Goal: Task Accomplishment & Management: Use online tool/utility

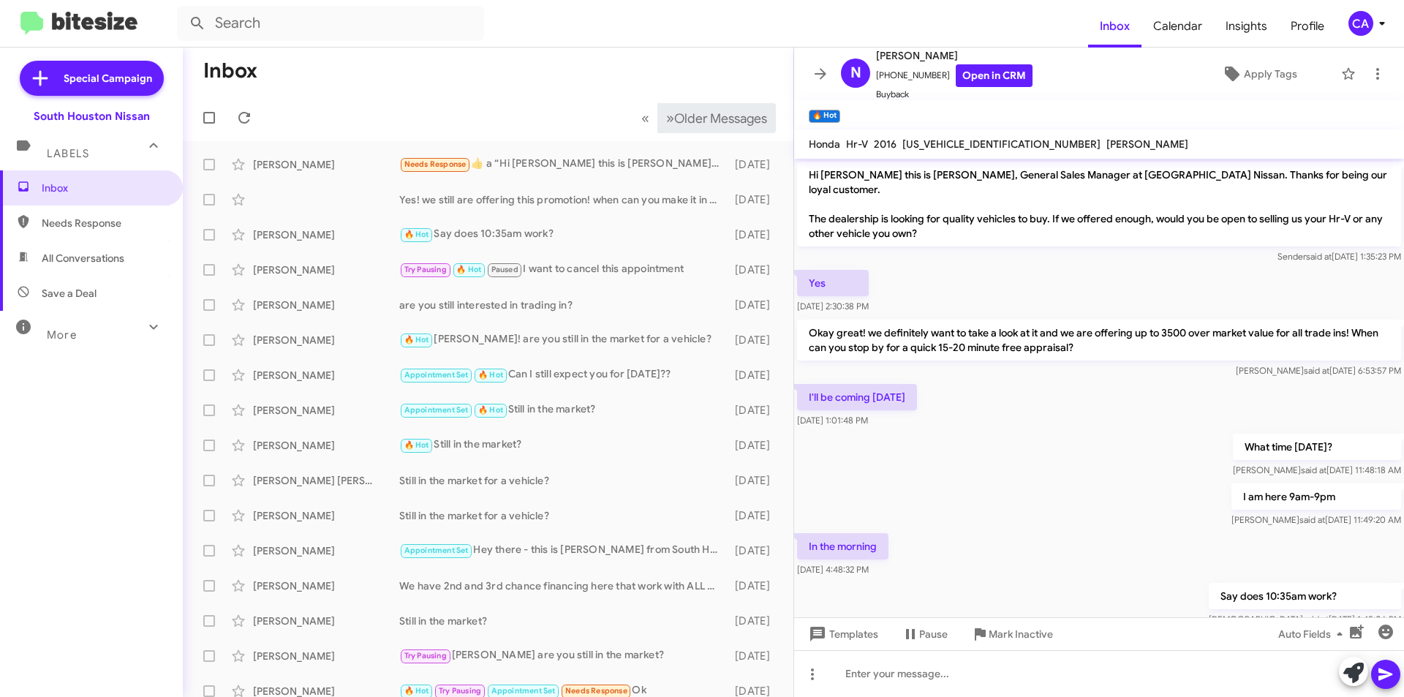
scroll to position [27, 0]
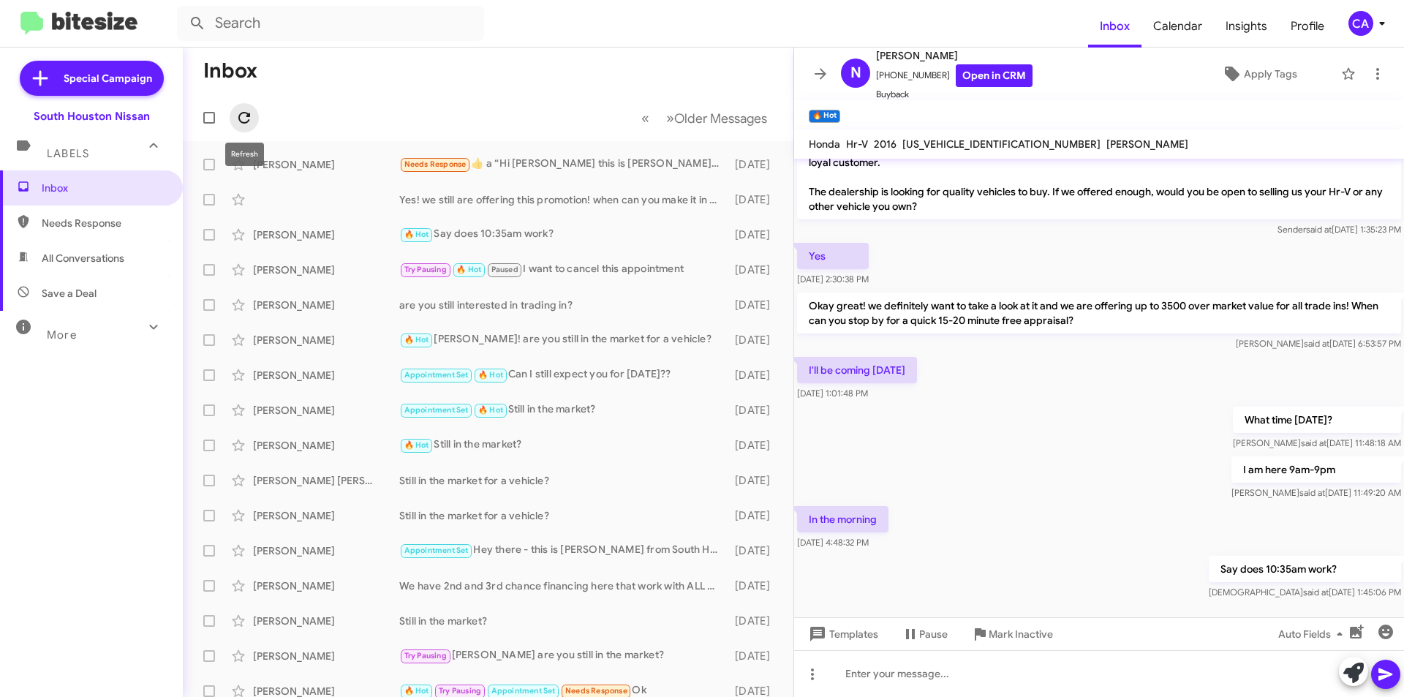
click at [255, 112] on span at bounding box center [244, 118] width 29 height 18
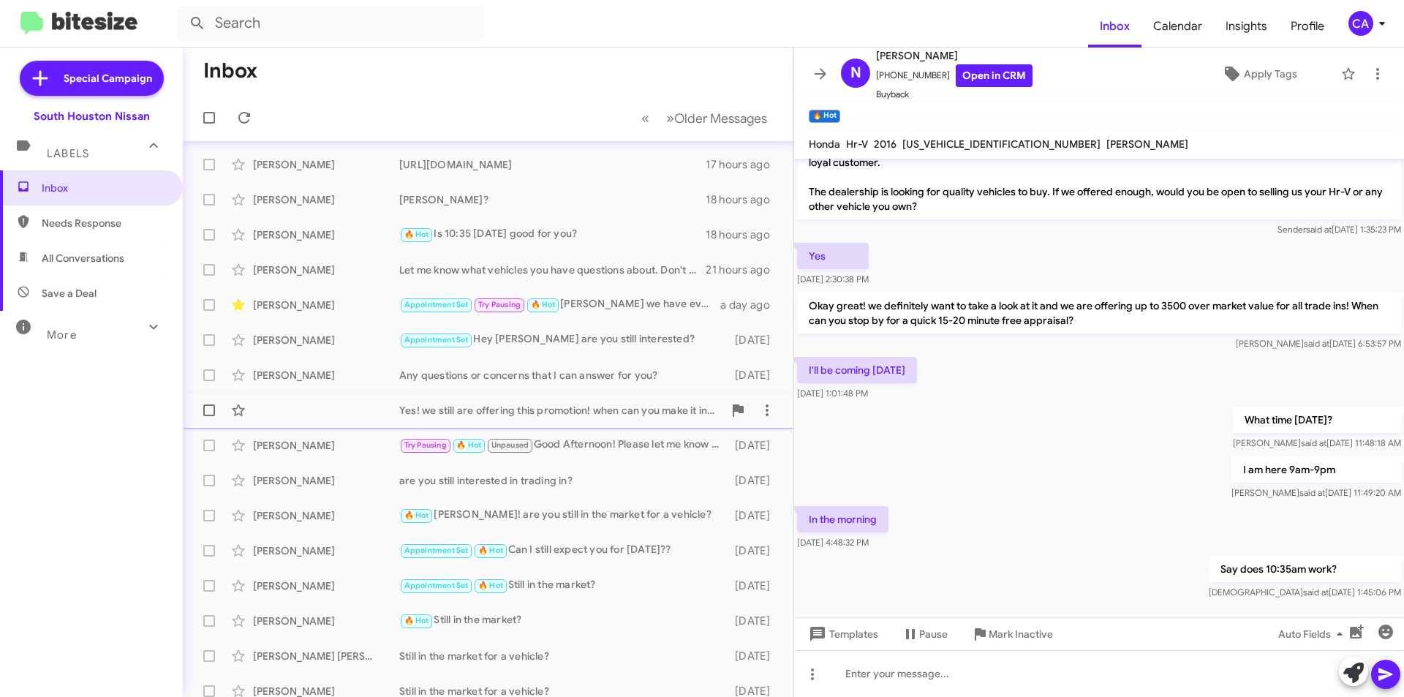
scroll to position [0, 0]
click at [253, 119] on span at bounding box center [244, 118] width 29 height 18
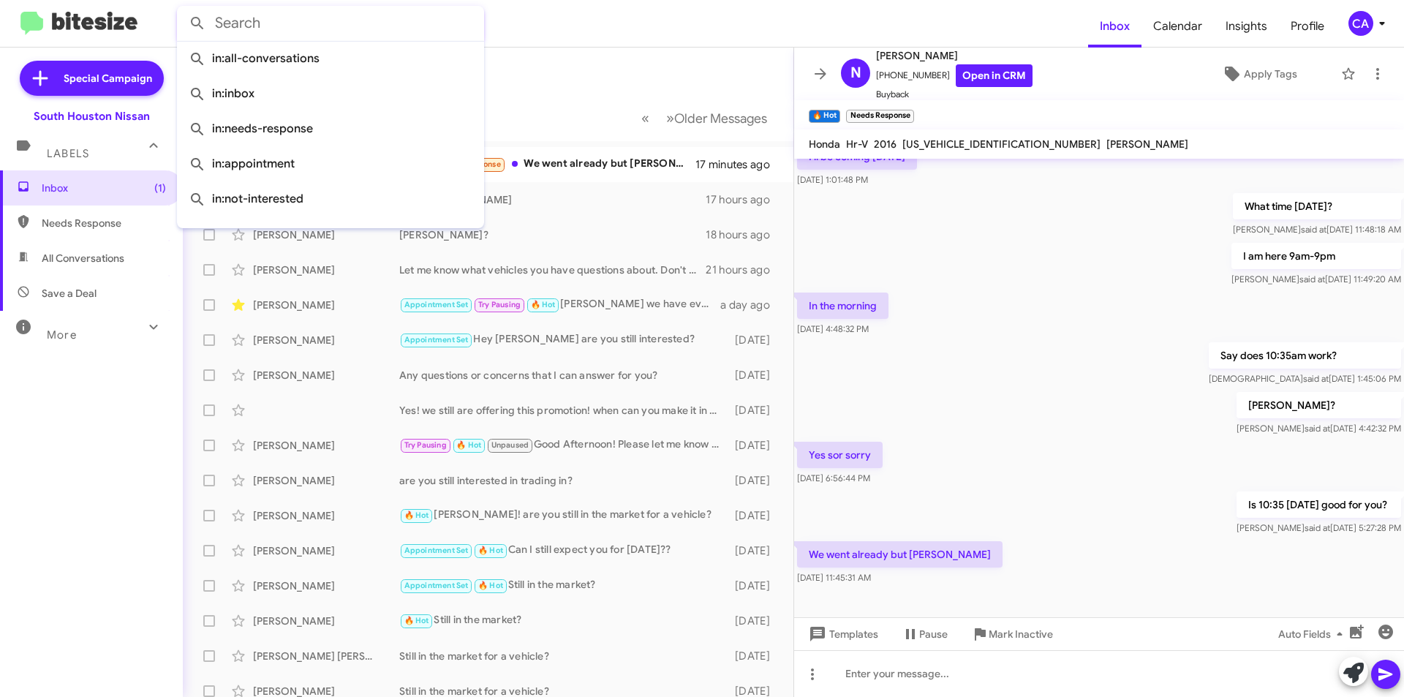
click at [300, 31] on input "text" at bounding box center [330, 23] width 307 height 35
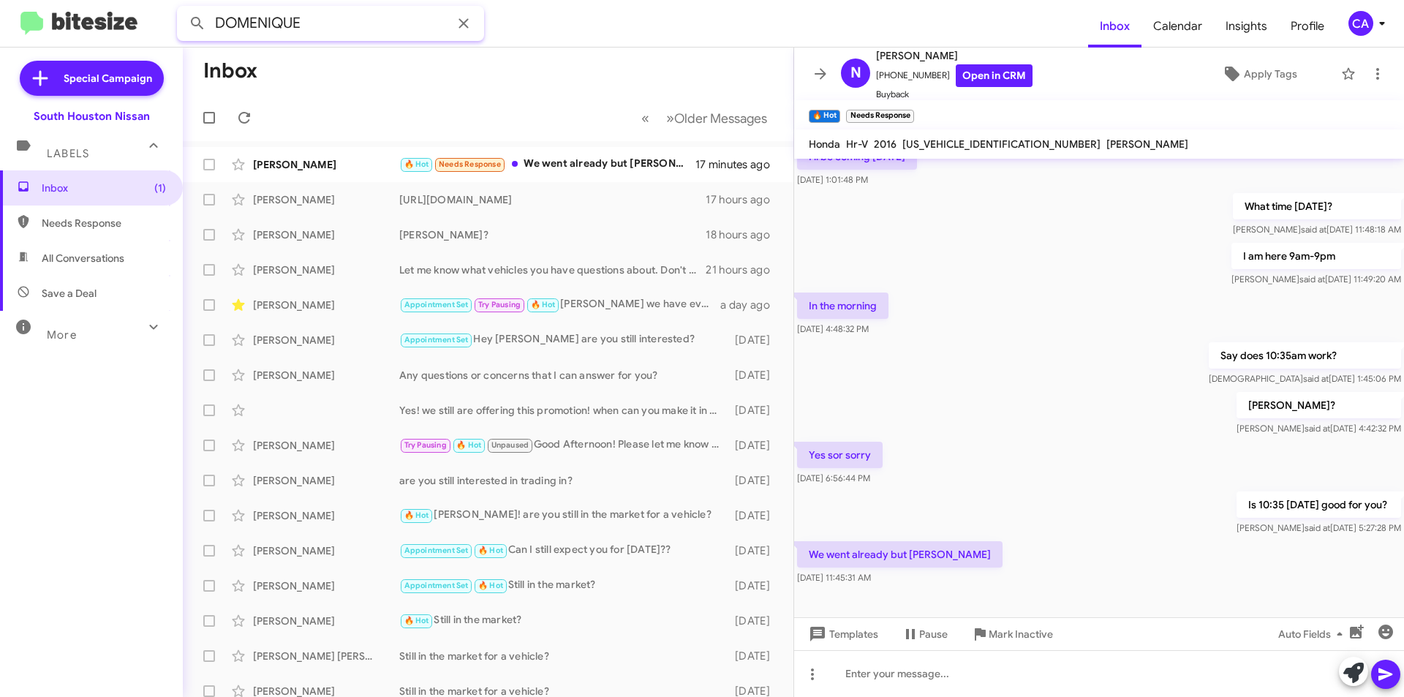
type input "DOMENIQUE"
click at [183, 9] on button at bounding box center [197, 23] width 29 height 29
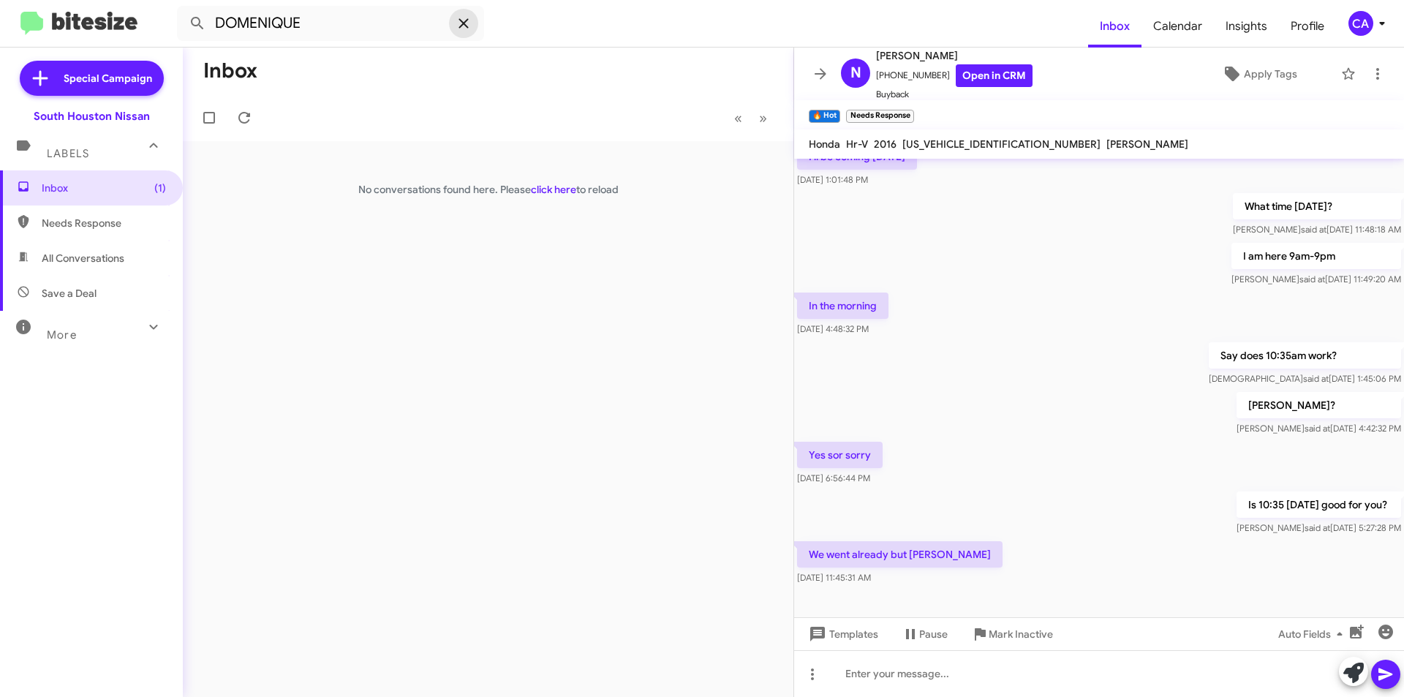
click at [456, 19] on icon at bounding box center [464, 24] width 18 height 18
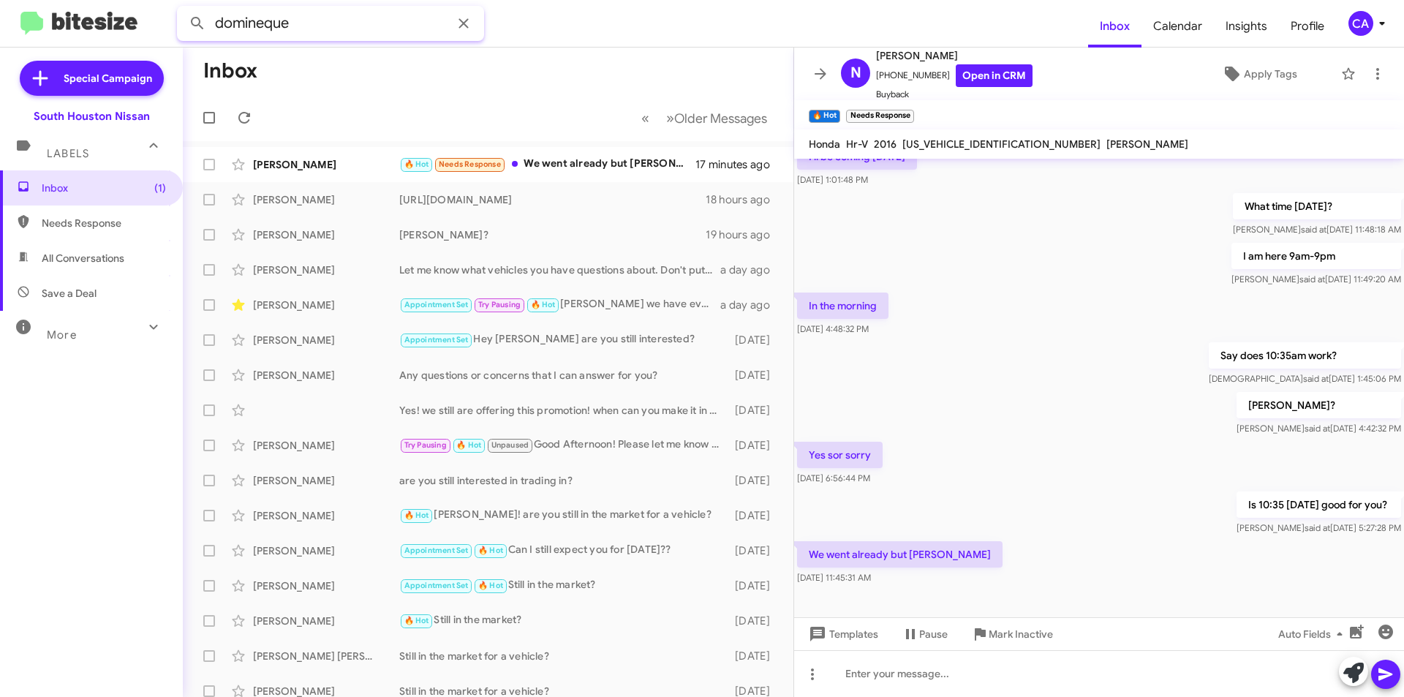
type input "domineque"
click at [183, 9] on button at bounding box center [197, 23] width 29 height 29
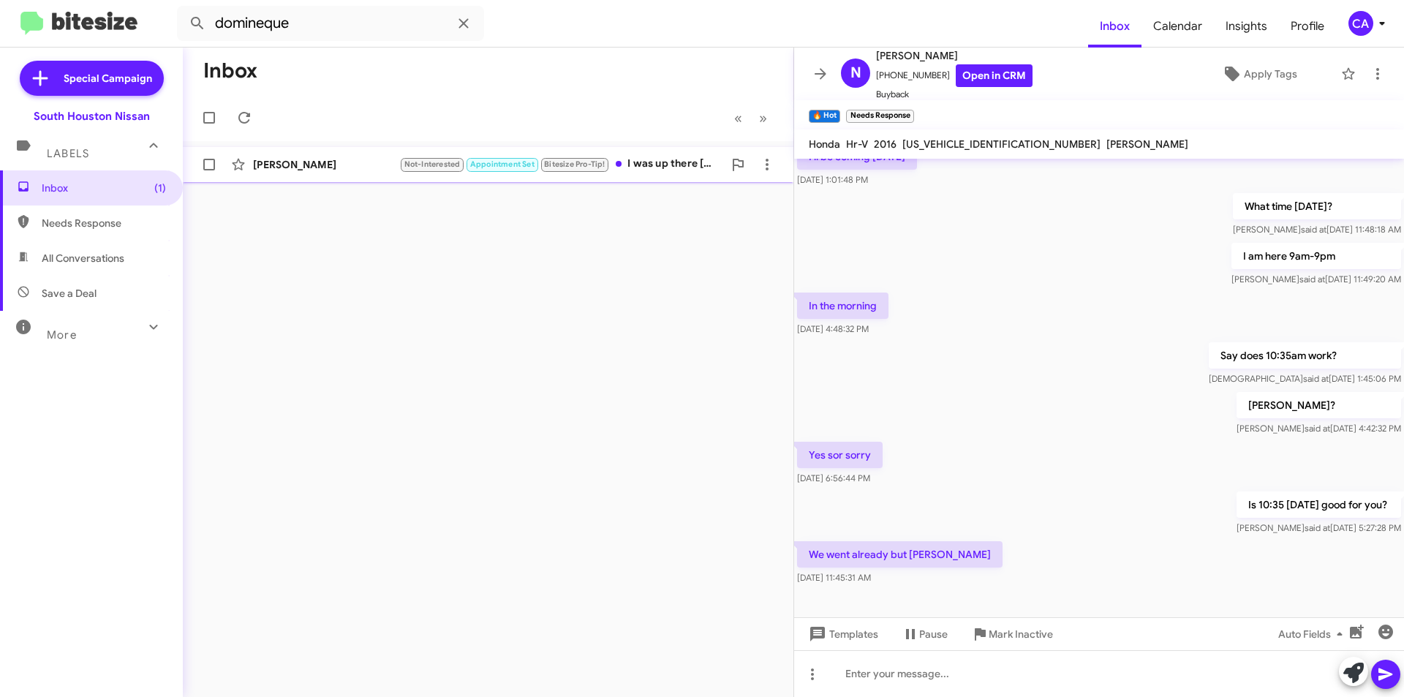
click at [349, 166] on div "[PERSON_NAME]" at bounding box center [326, 164] width 146 height 15
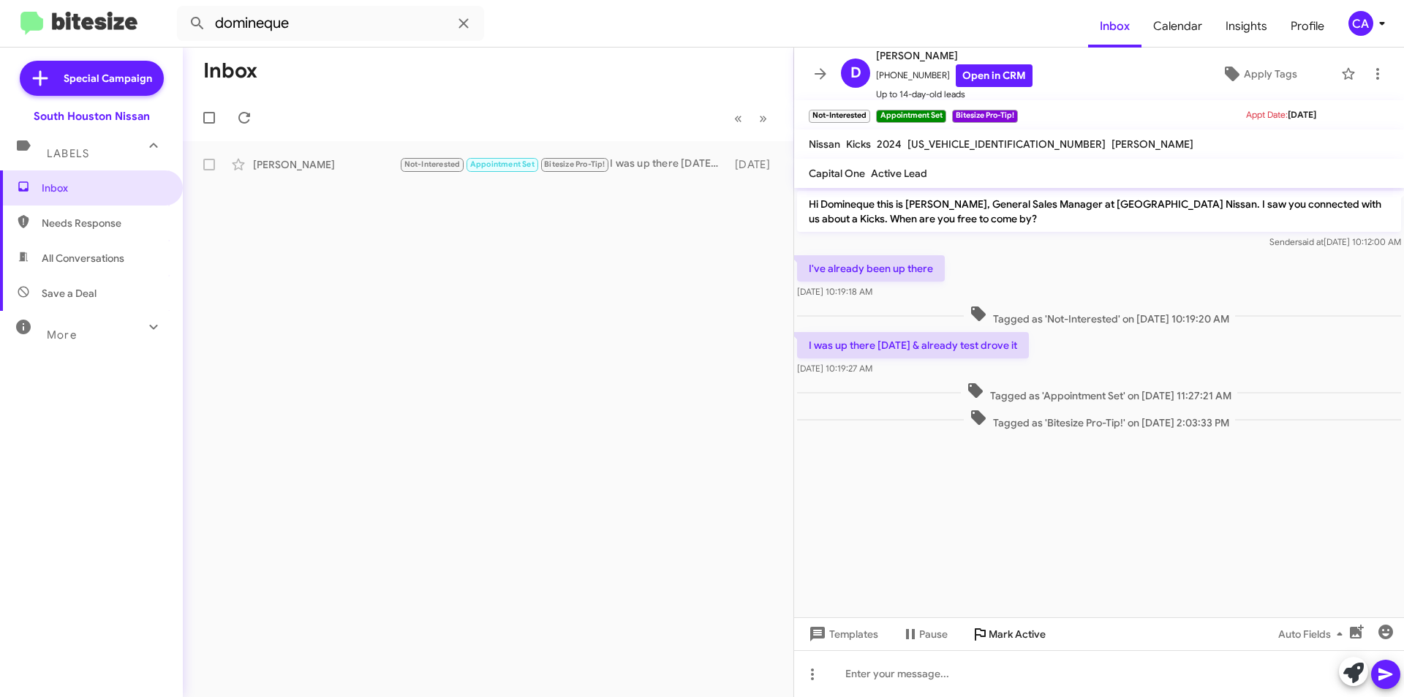
click at [1005, 626] on span "Mark Active" at bounding box center [1017, 634] width 57 height 26
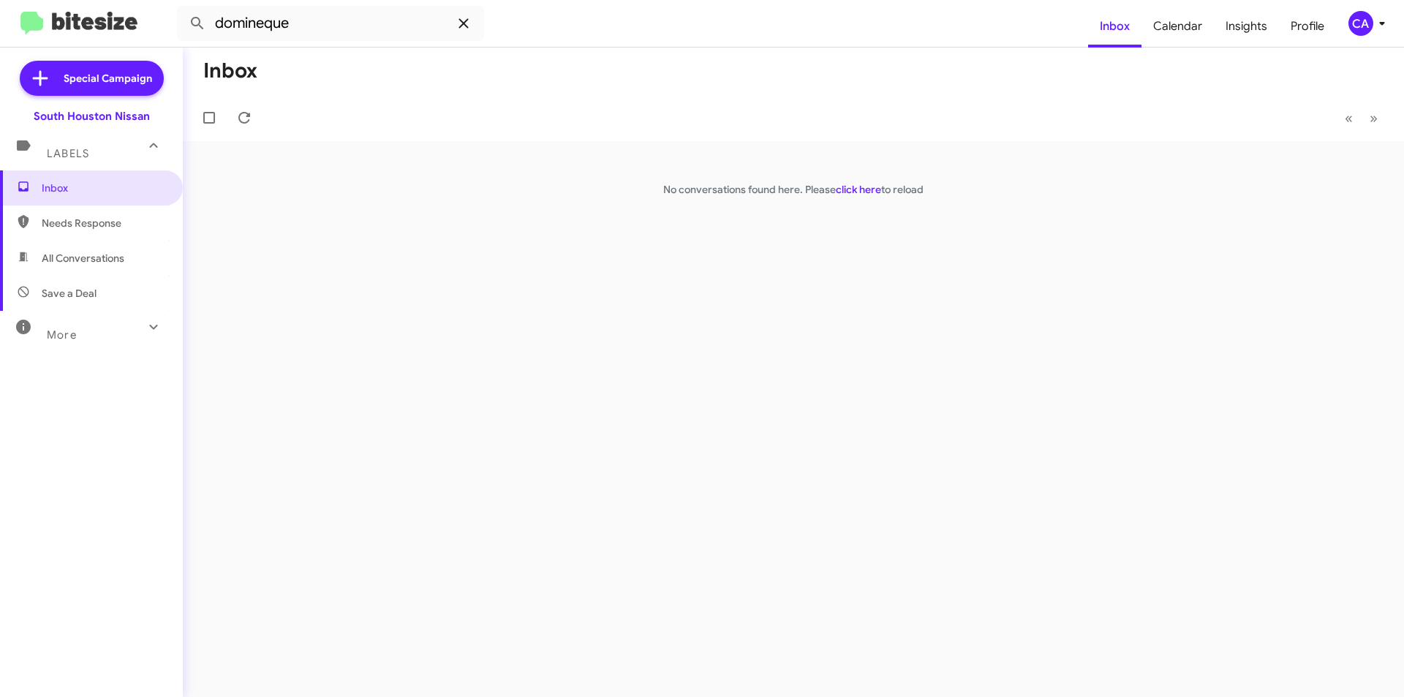
click at [465, 19] on icon at bounding box center [464, 24] width 18 height 18
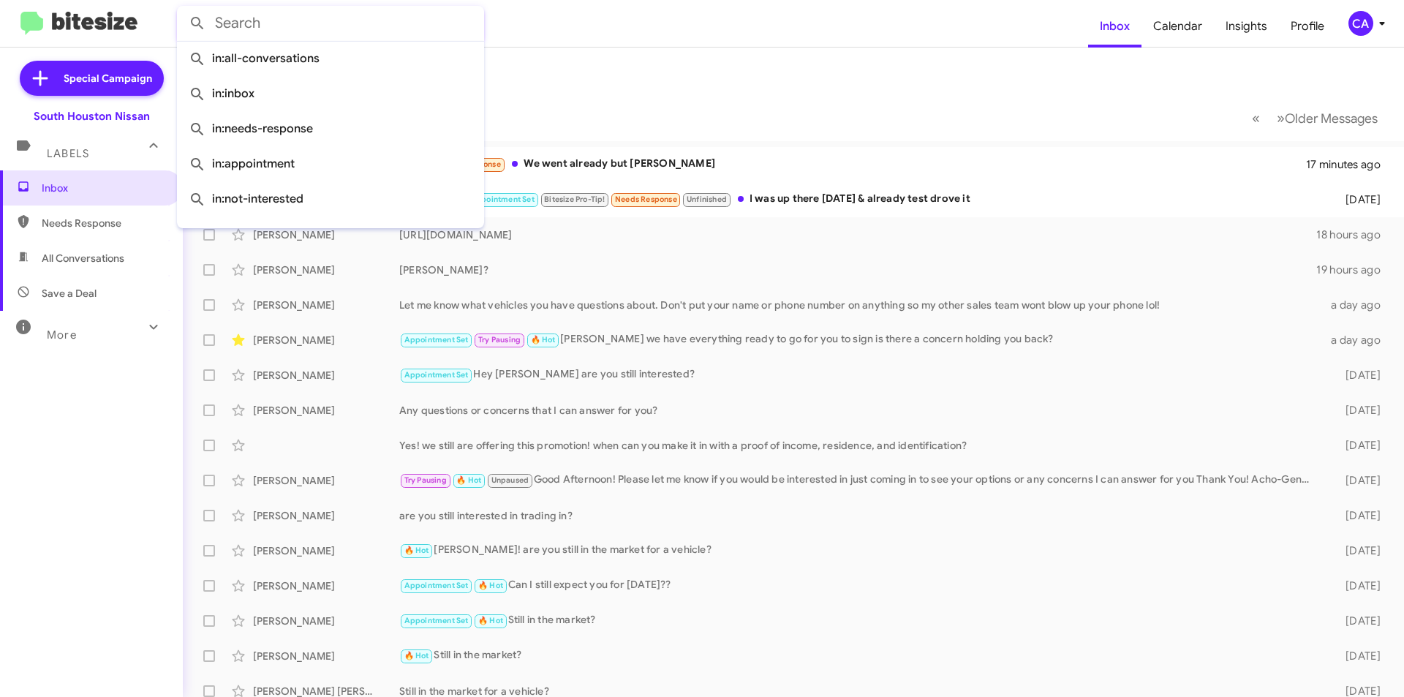
click at [685, 64] on mat-toolbar-row "Inbox" at bounding box center [794, 71] width 1222 height 47
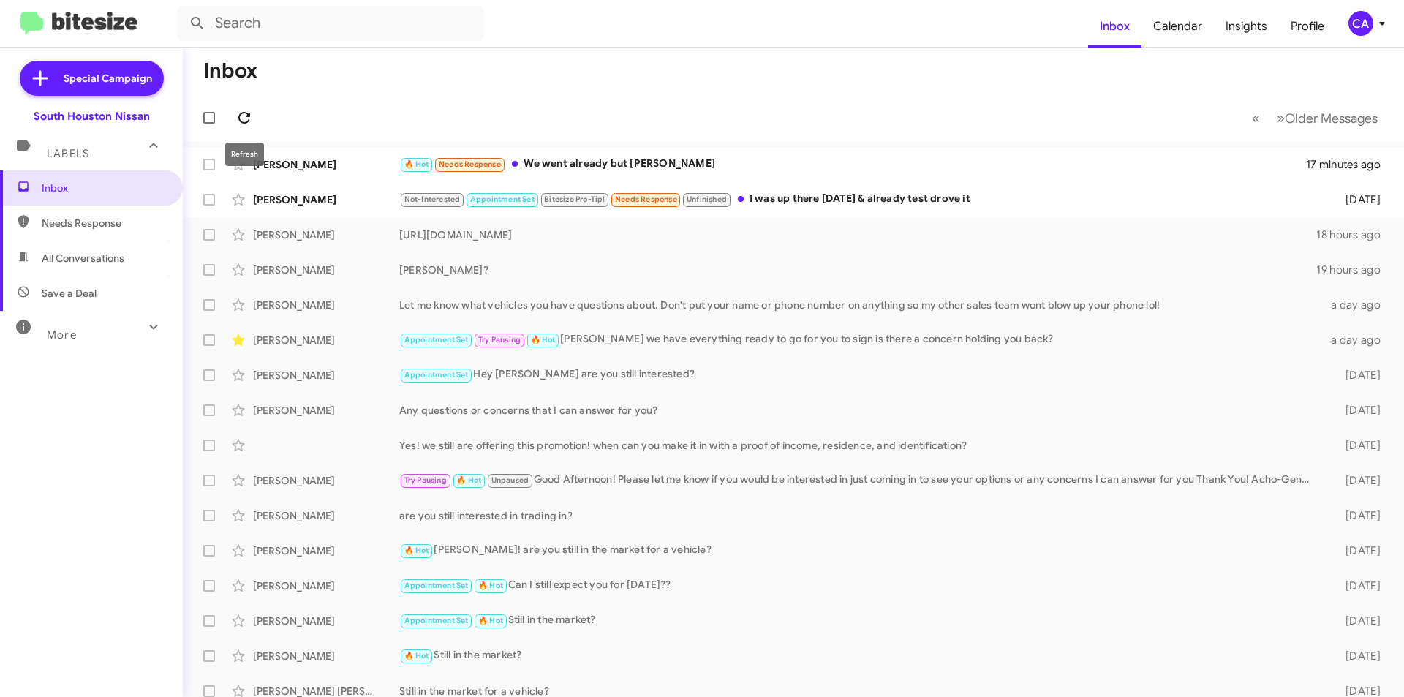
click at [240, 117] on icon at bounding box center [244, 118] width 12 height 12
